Goal: Navigation & Orientation: Find specific page/section

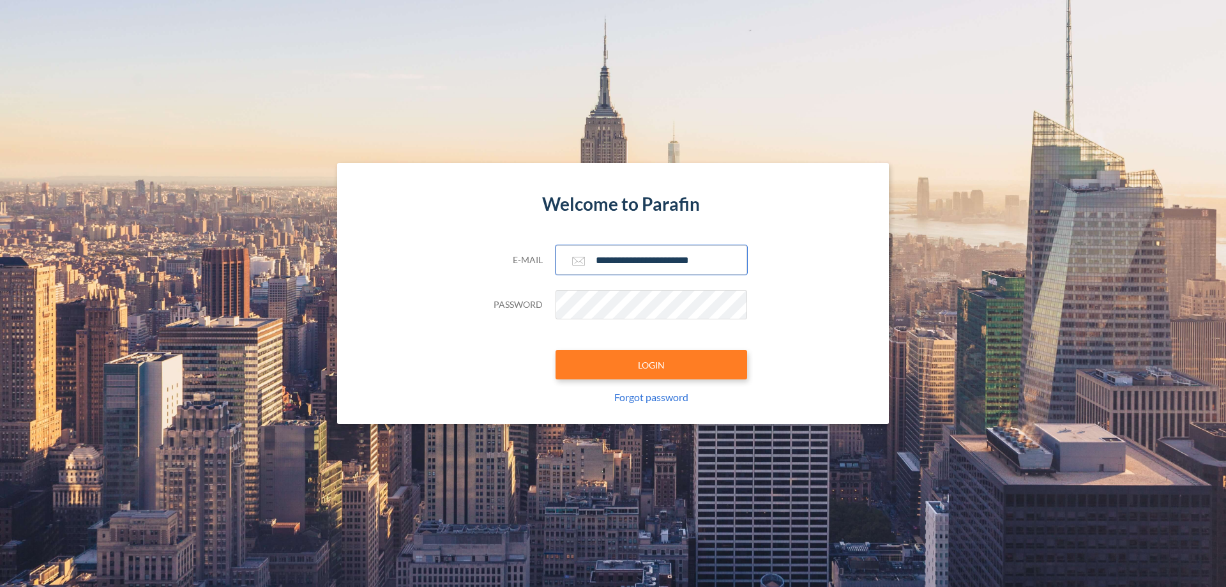
type input "**********"
click at [651, 365] on button "LOGIN" at bounding box center [651, 364] width 192 height 29
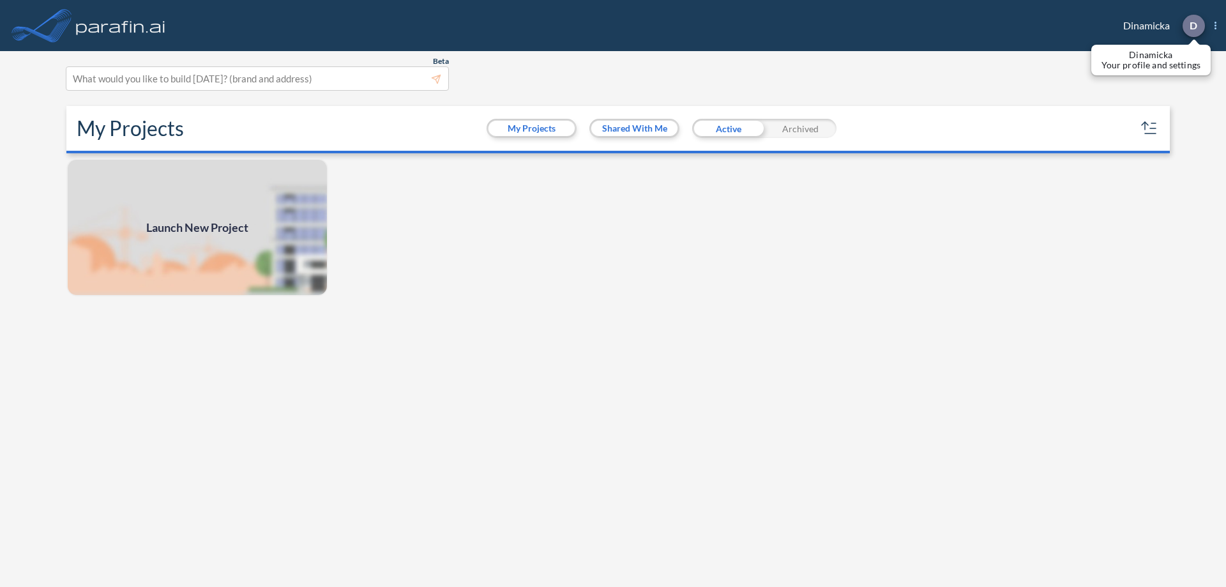
click at [1193, 26] on p "D" at bounding box center [1193, 25] width 8 height 11
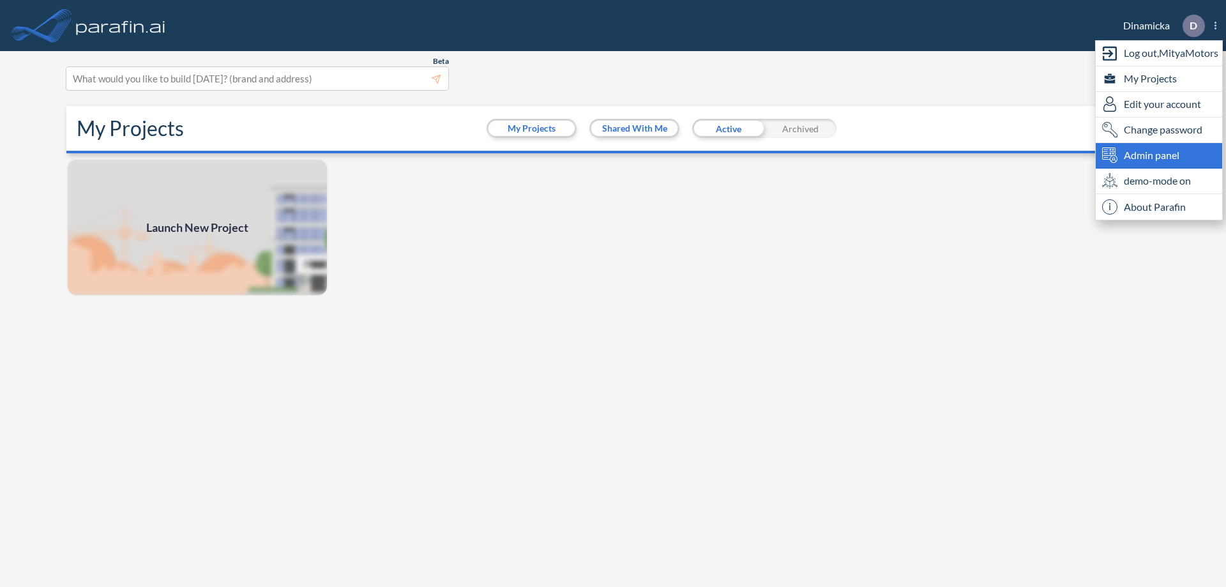
click at [1159, 155] on span "Admin panel" at bounding box center [1152, 154] width 56 height 15
